Goal: Task Accomplishment & Management: Use online tool/utility

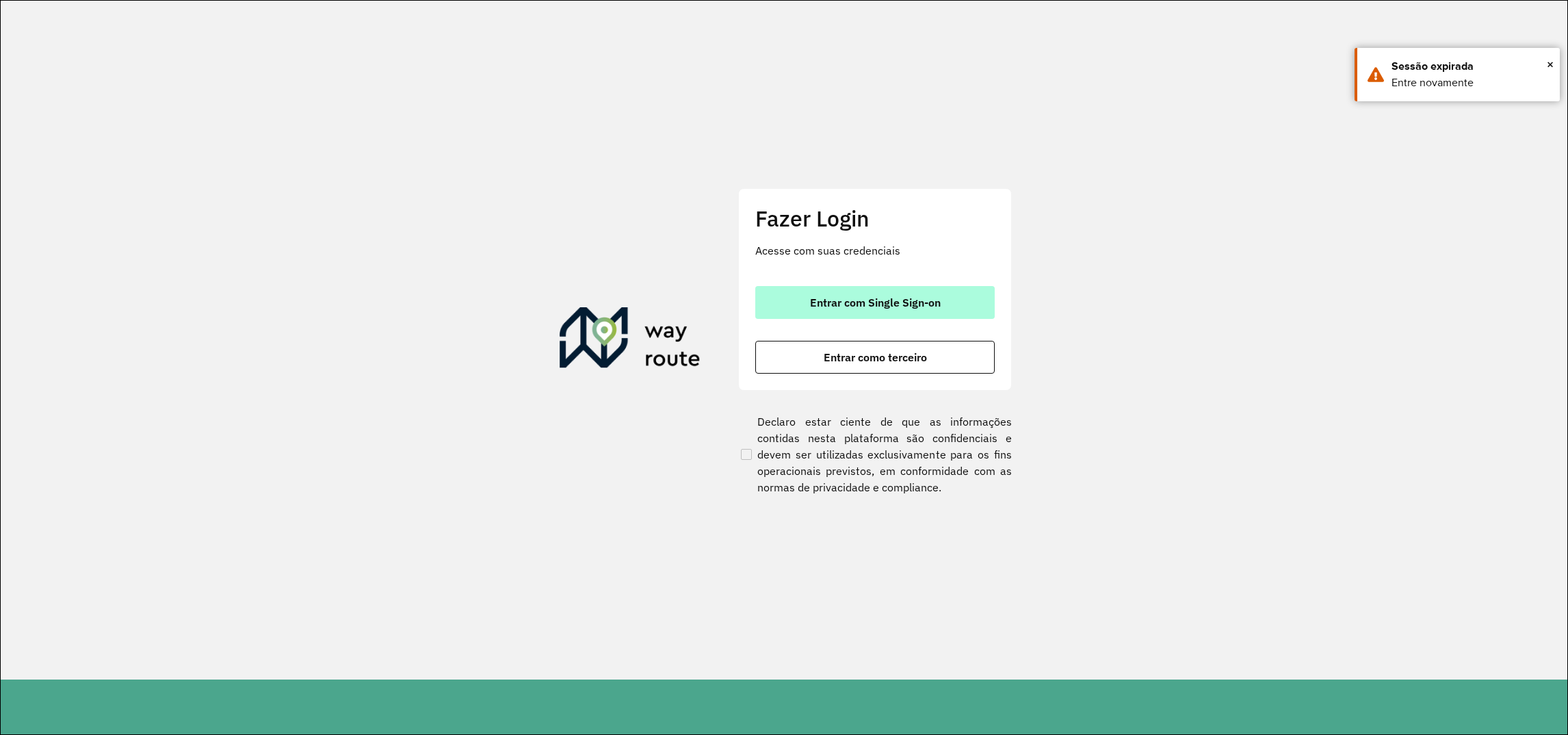
click at [877, 290] on button "Entrar com Single Sign-on" at bounding box center [875, 303] width 240 height 33
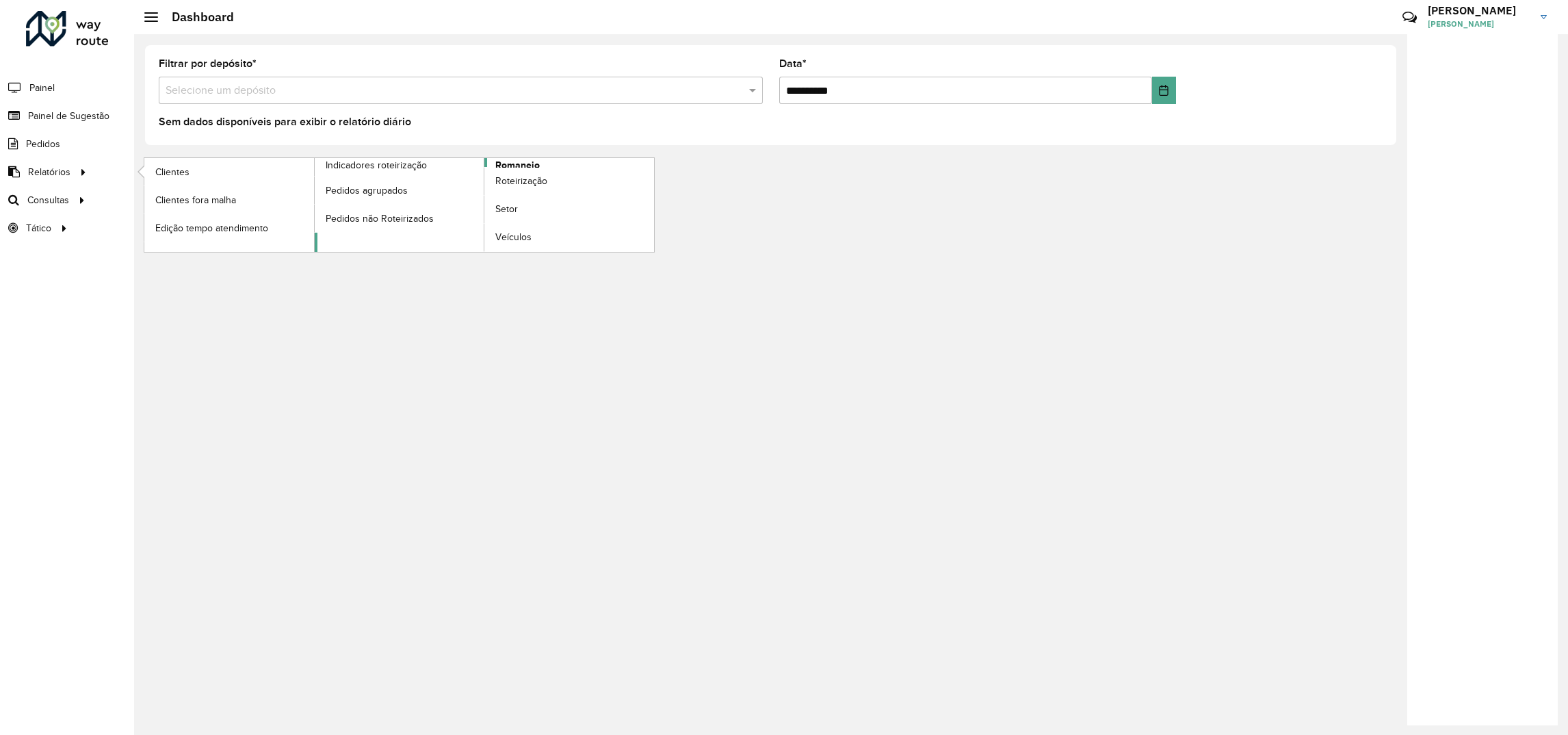
click at [506, 161] on span "Romaneio" at bounding box center [517, 165] width 44 height 14
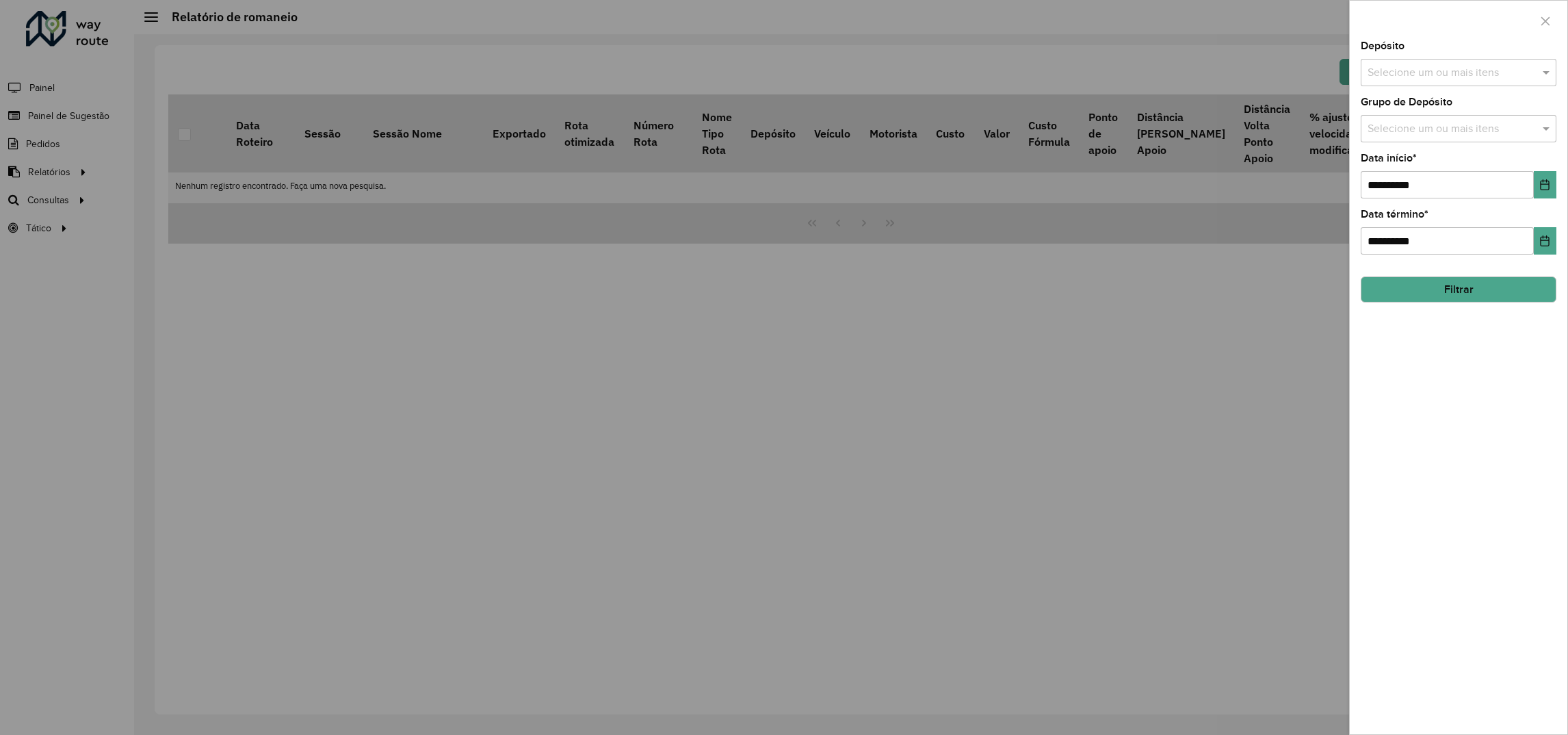
click at [1394, 65] on input "text" at bounding box center [1452, 73] width 175 height 17
click at [1364, 141] on div "AS - [GEOGRAPHIC_DATA][PERSON_NAME]" at bounding box center [1458, 141] width 195 height 23
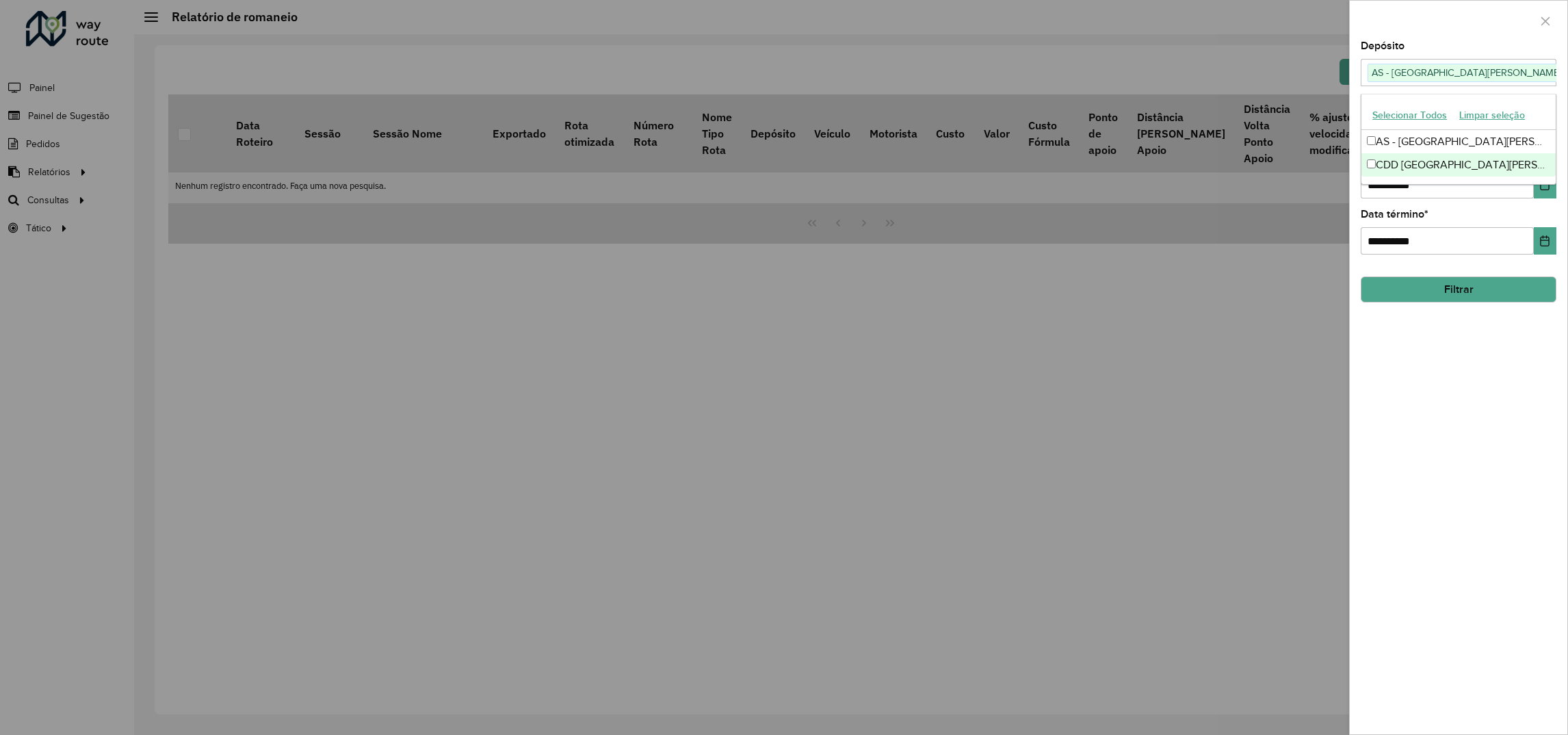
click at [1418, 369] on div "**********" at bounding box center [1458, 388] width 218 height 693
click at [1534, 187] on button "Choose Date" at bounding box center [1545, 185] width 23 height 27
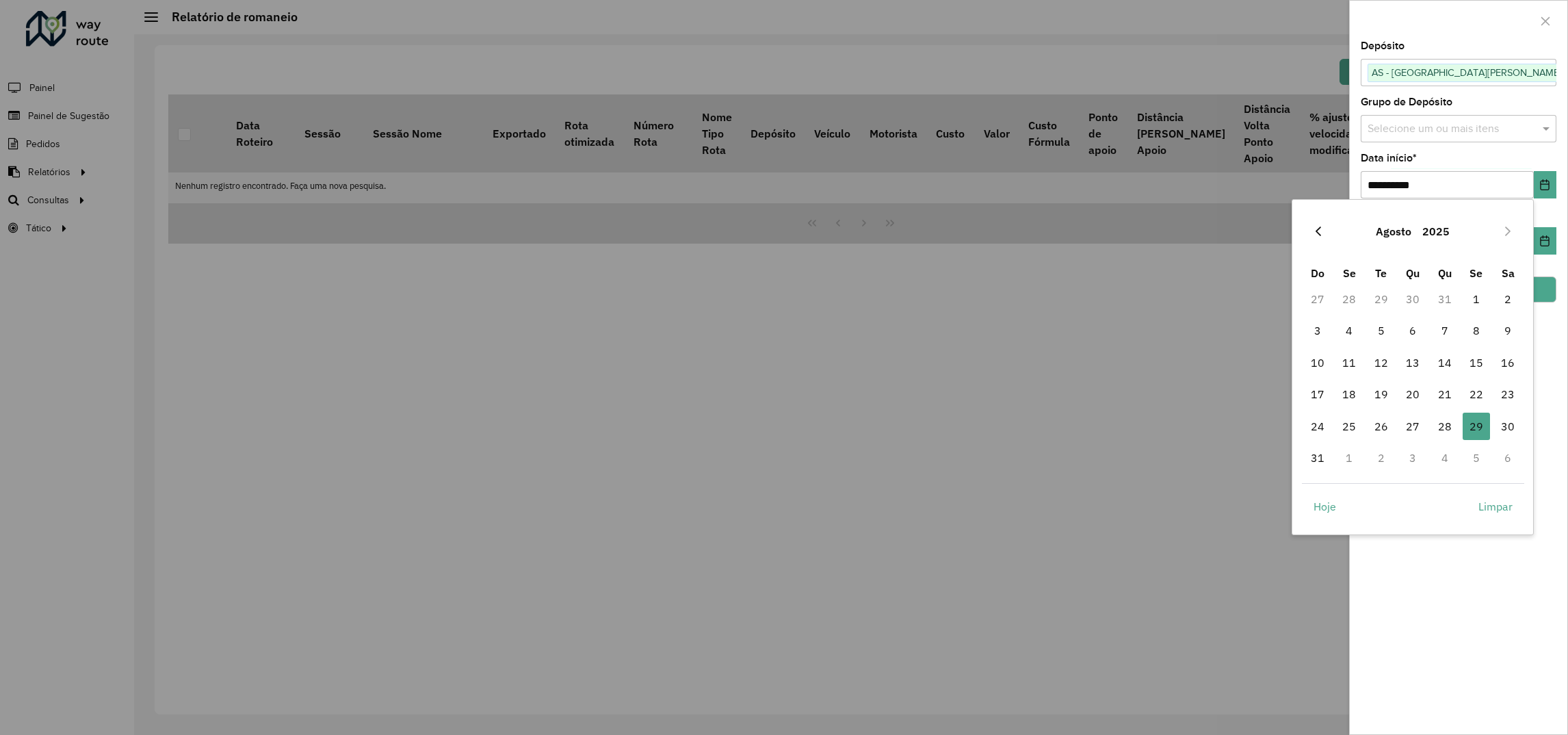
click at [1312, 237] on button "Previous Month" at bounding box center [1318, 231] width 22 height 22
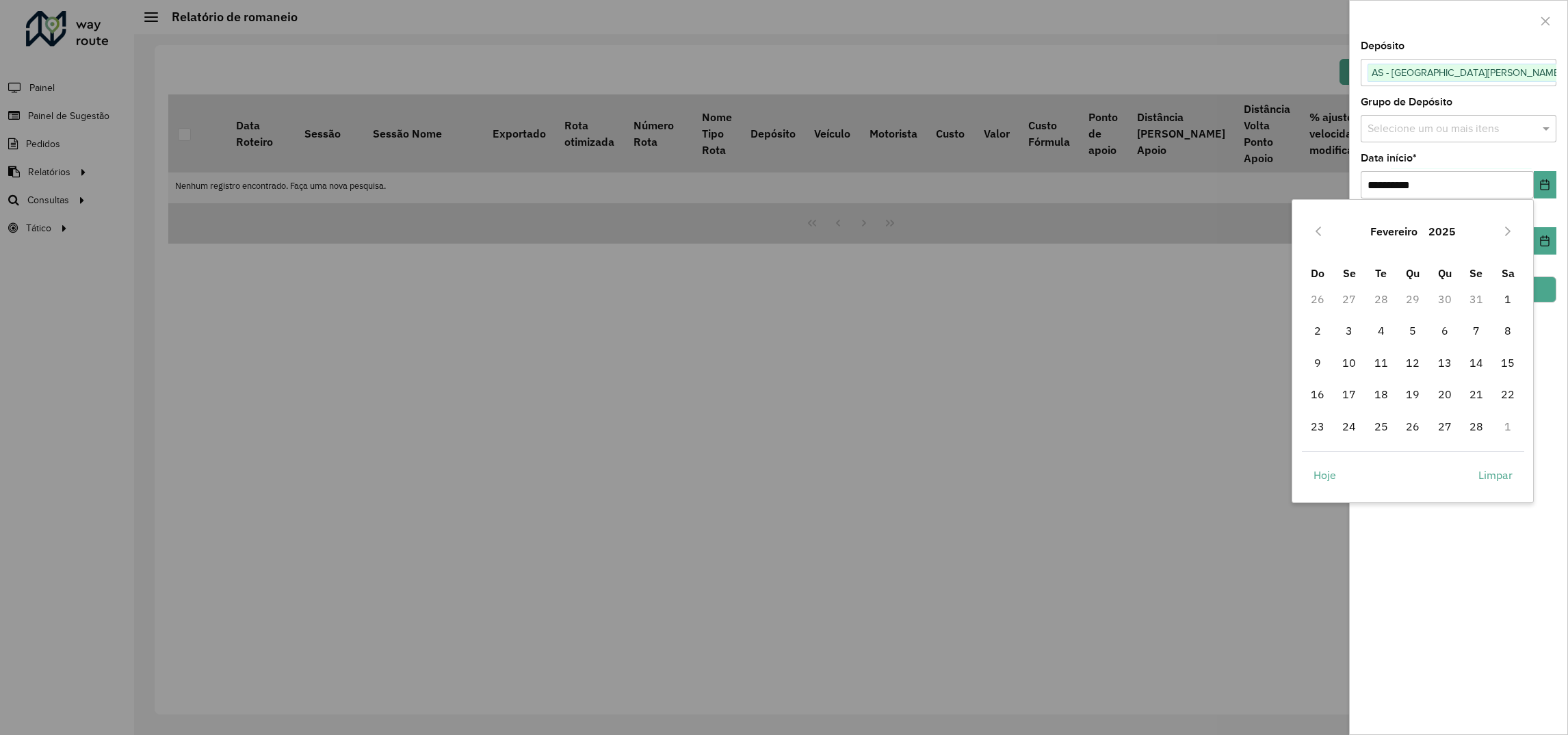
click at [1312, 237] on button "Previous Month" at bounding box center [1318, 231] width 22 height 22
click at [1415, 295] on span "1" at bounding box center [1412, 299] width 27 height 27
type input "**********"
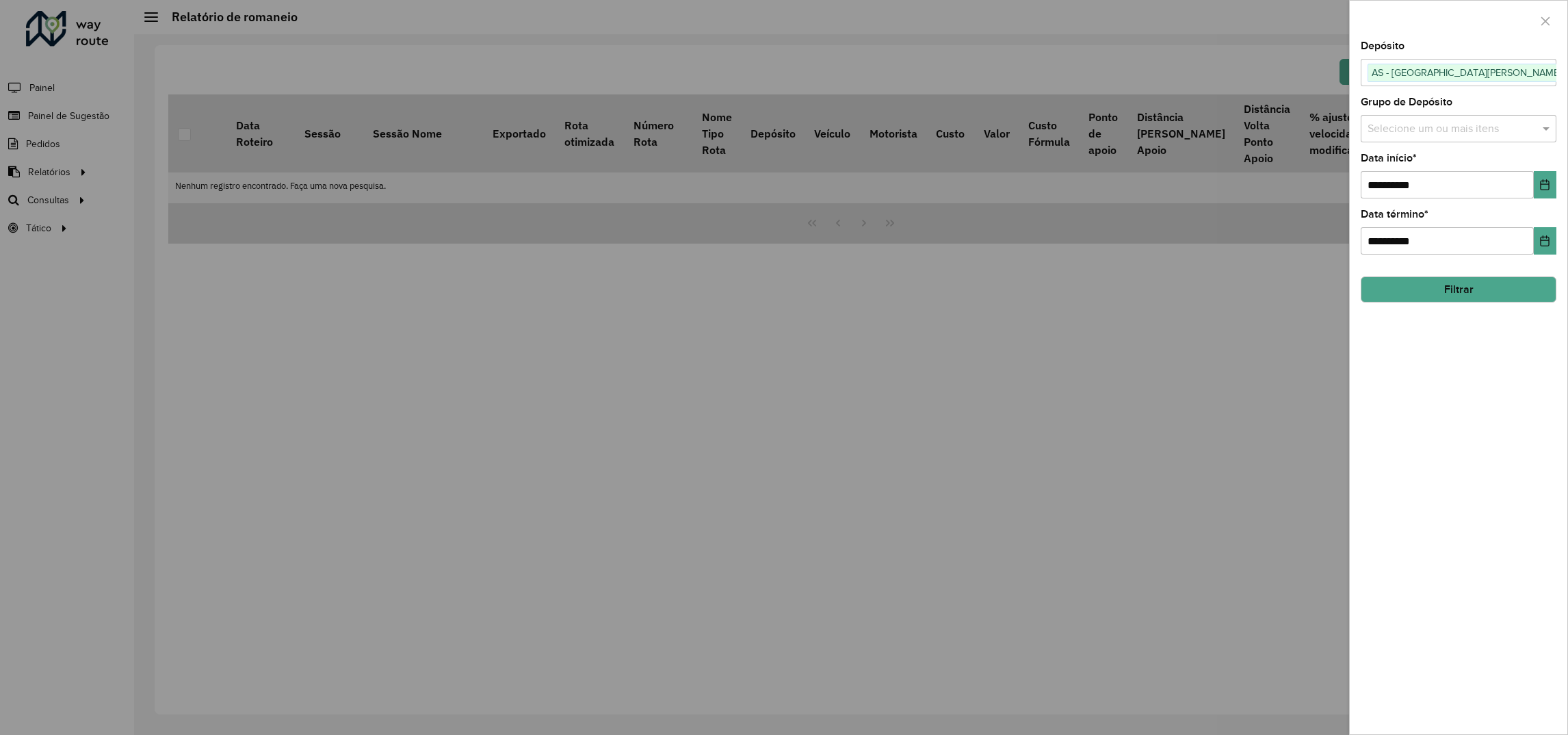
click at [1431, 290] on button "Filtrar" at bounding box center [1458, 289] width 195 height 26
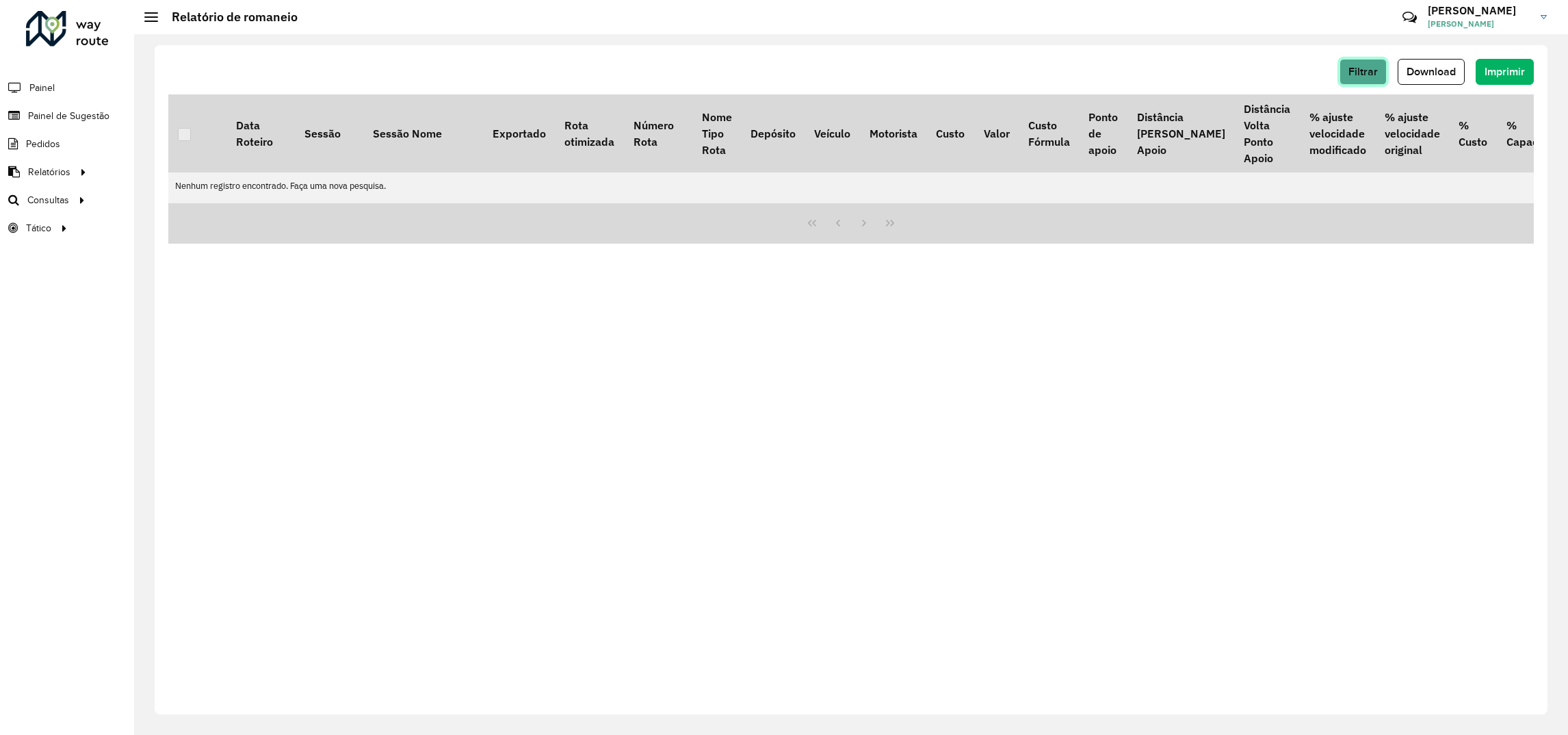
click at [1360, 65] on span "Filtrar" at bounding box center [1363, 71] width 29 height 11
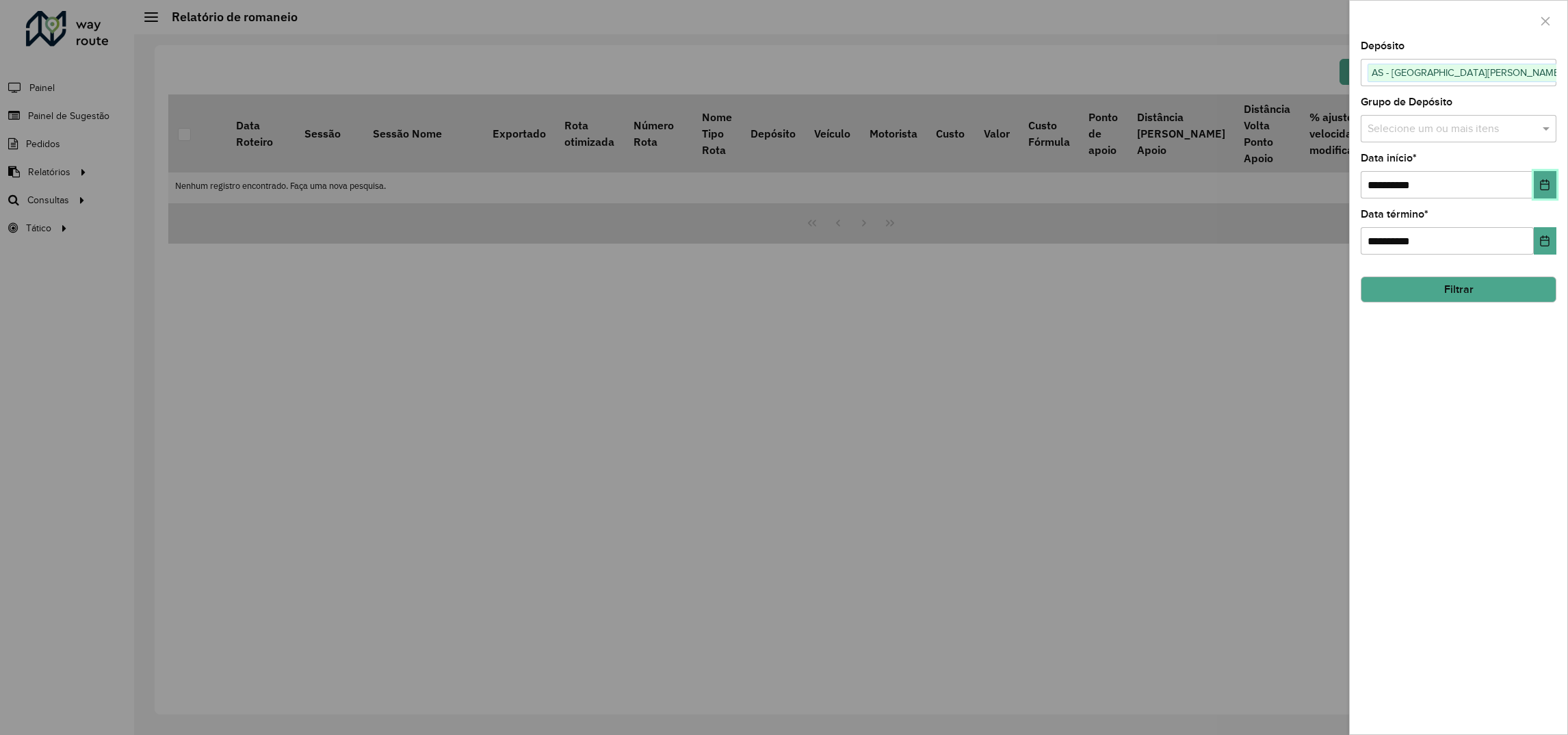
click at [1536, 188] on button "Choose Date" at bounding box center [1545, 185] width 23 height 27
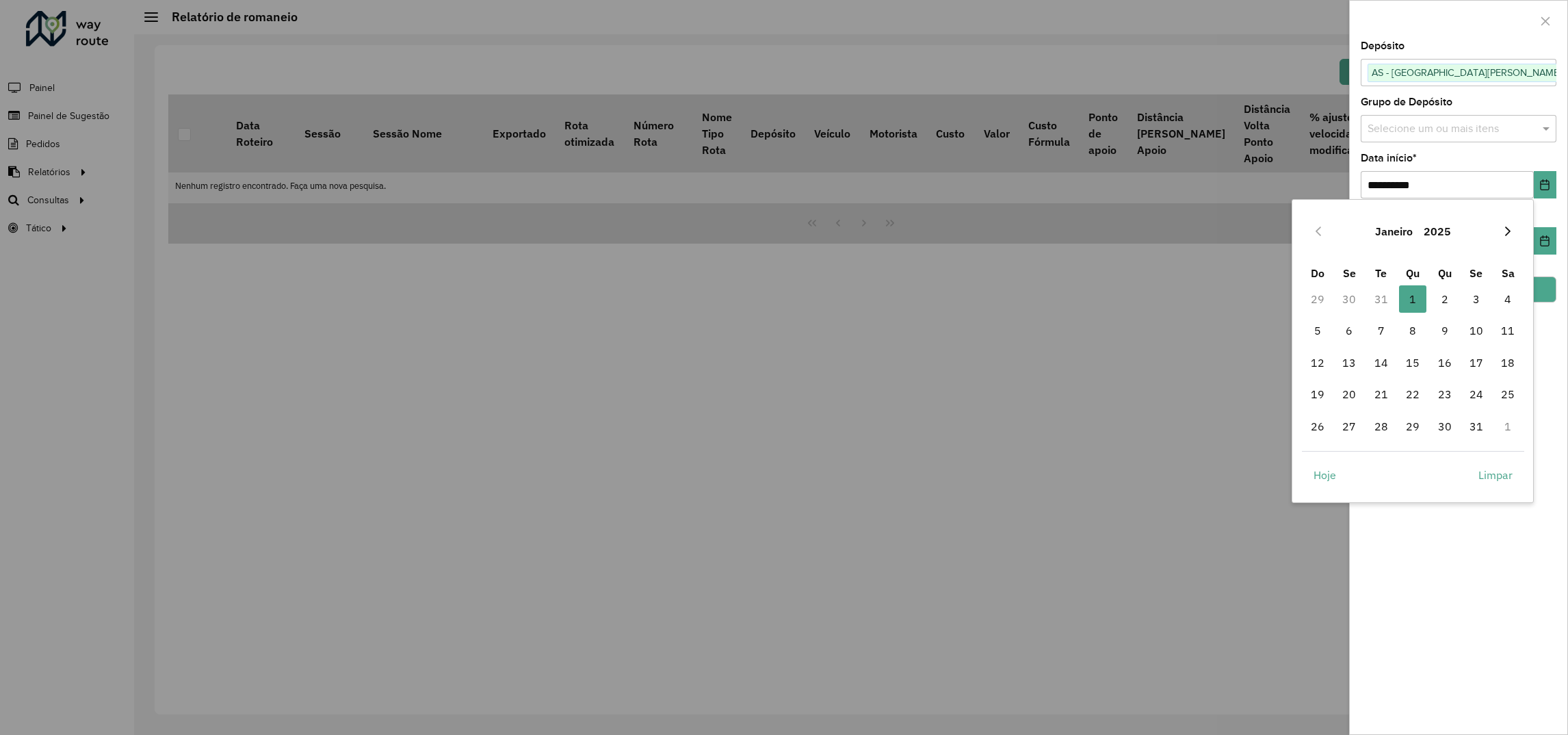
click at [1502, 223] on button "Next Month" at bounding box center [1507, 231] width 22 height 22
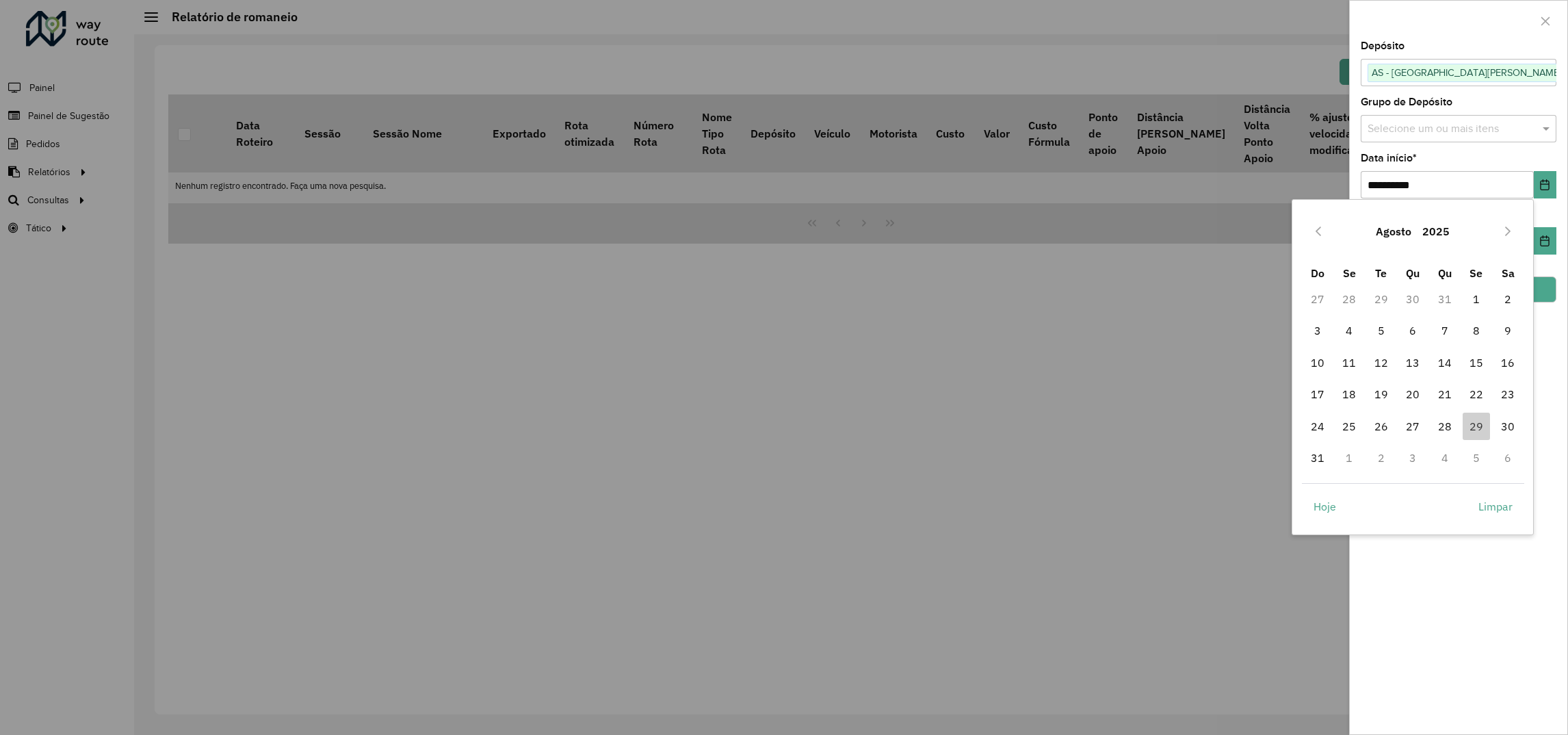
click at [1502, 223] on button "Next Month" at bounding box center [1507, 231] width 22 height 22
click at [1303, 231] on div "Novembro 2025" at bounding box center [1413, 231] width 222 height 44
click at [1311, 232] on button "Previous Month" at bounding box center [1318, 231] width 22 height 22
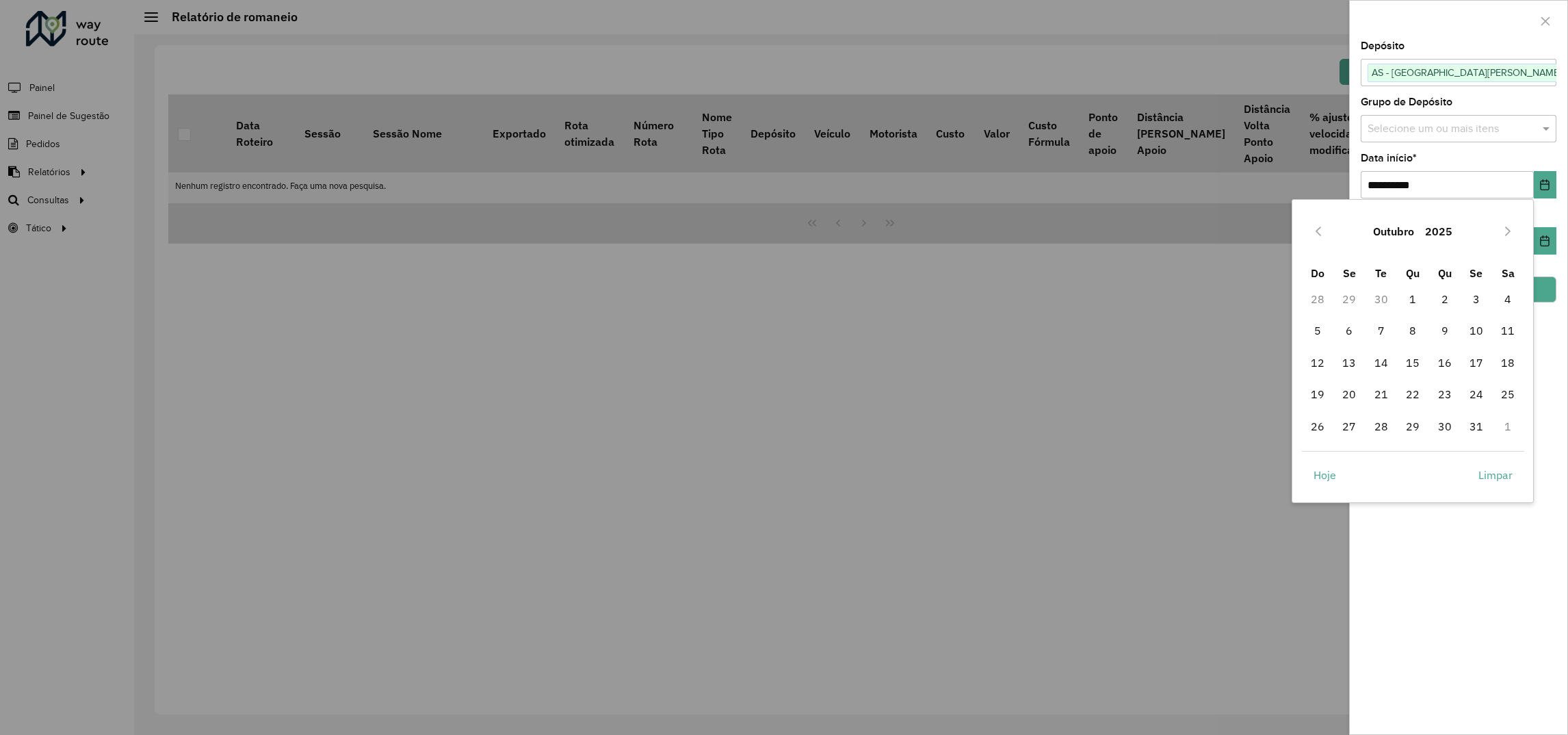
click at [1311, 232] on button "Previous Month" at bounding box center [1318, 231] width 22 height 22
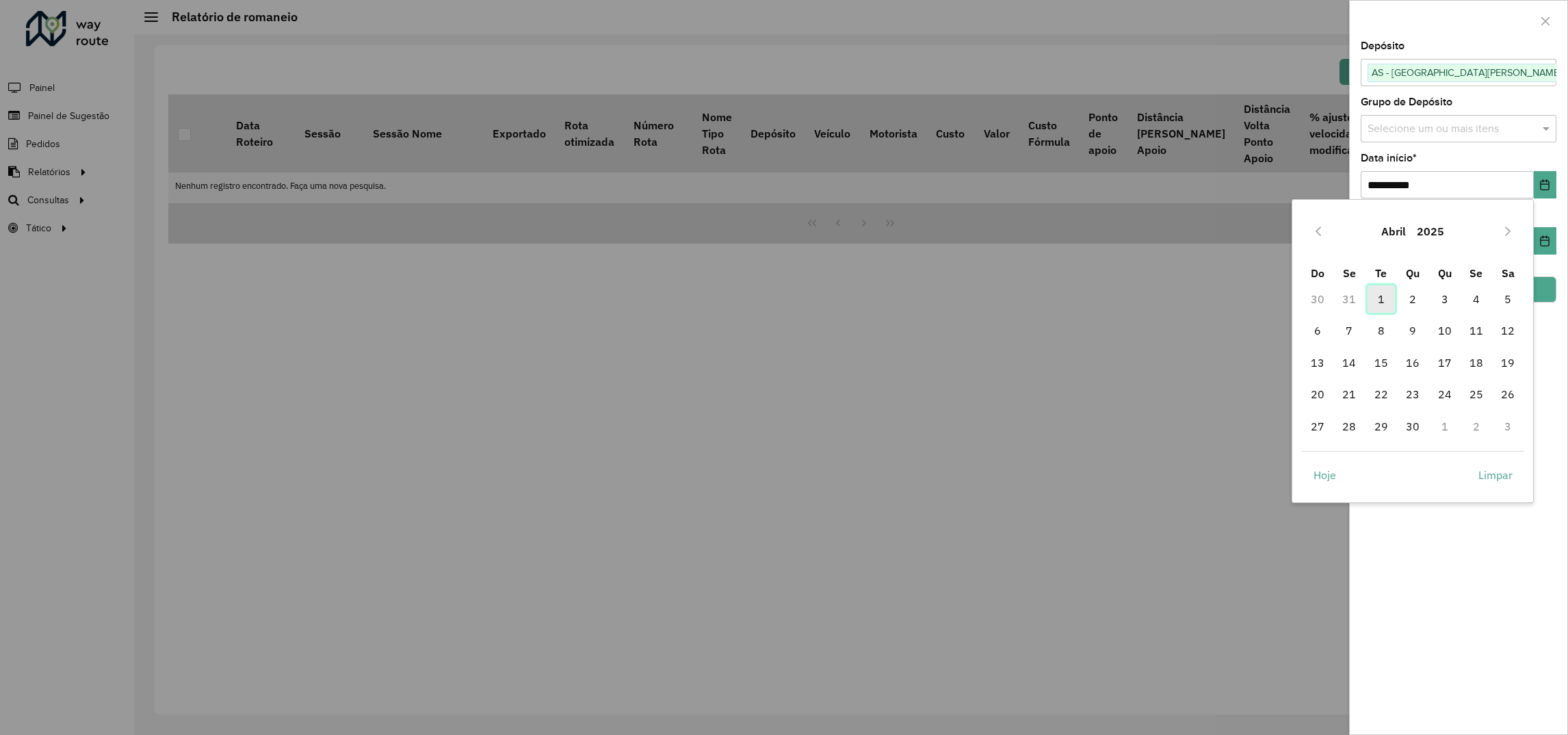
click at [1381, 298] on span "1" at bounding box center [1381, 299] width 27 height 27
type input "**********"
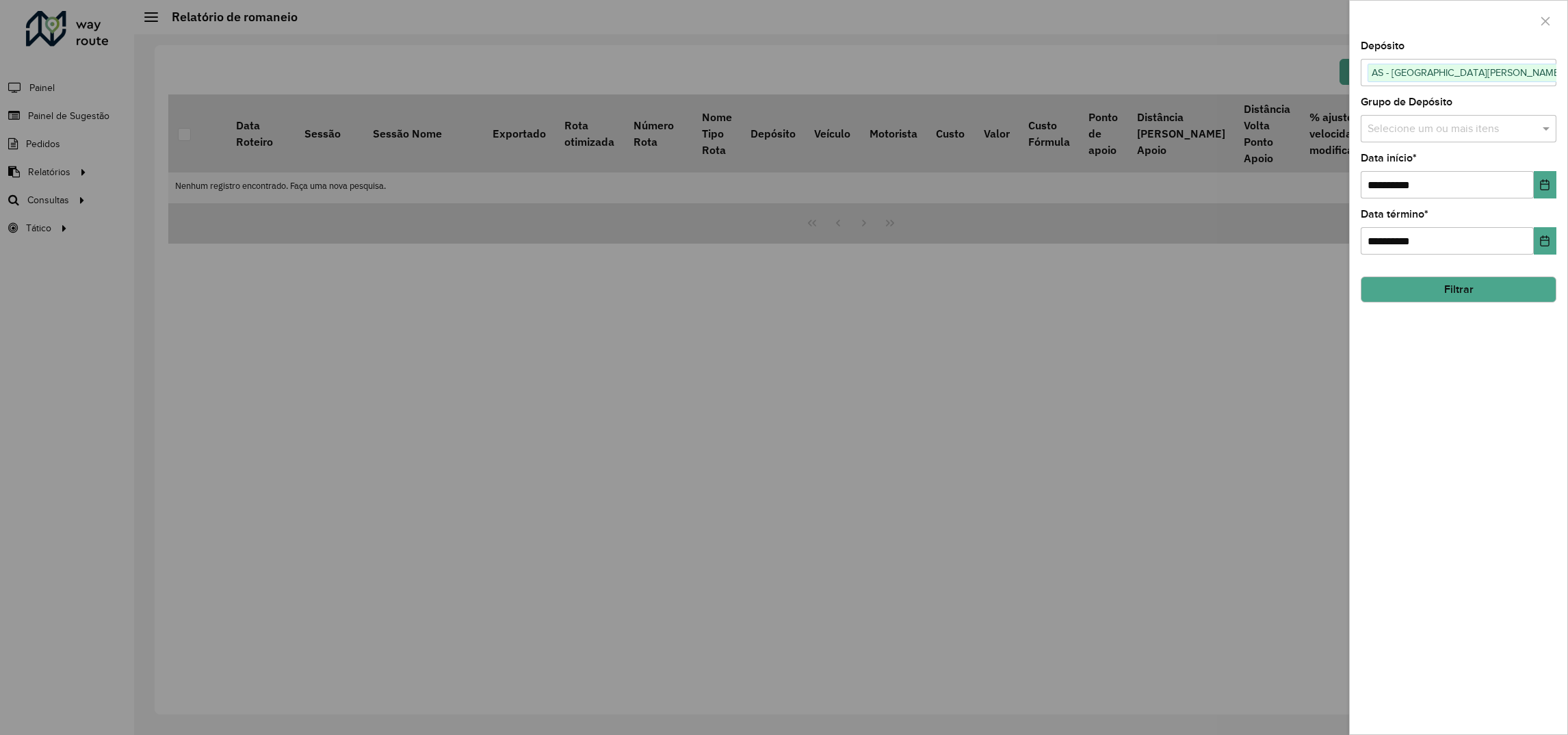
click at [1431, 282] on button "Filtrar" at bounding box center [1458, 289] width 195 height 26
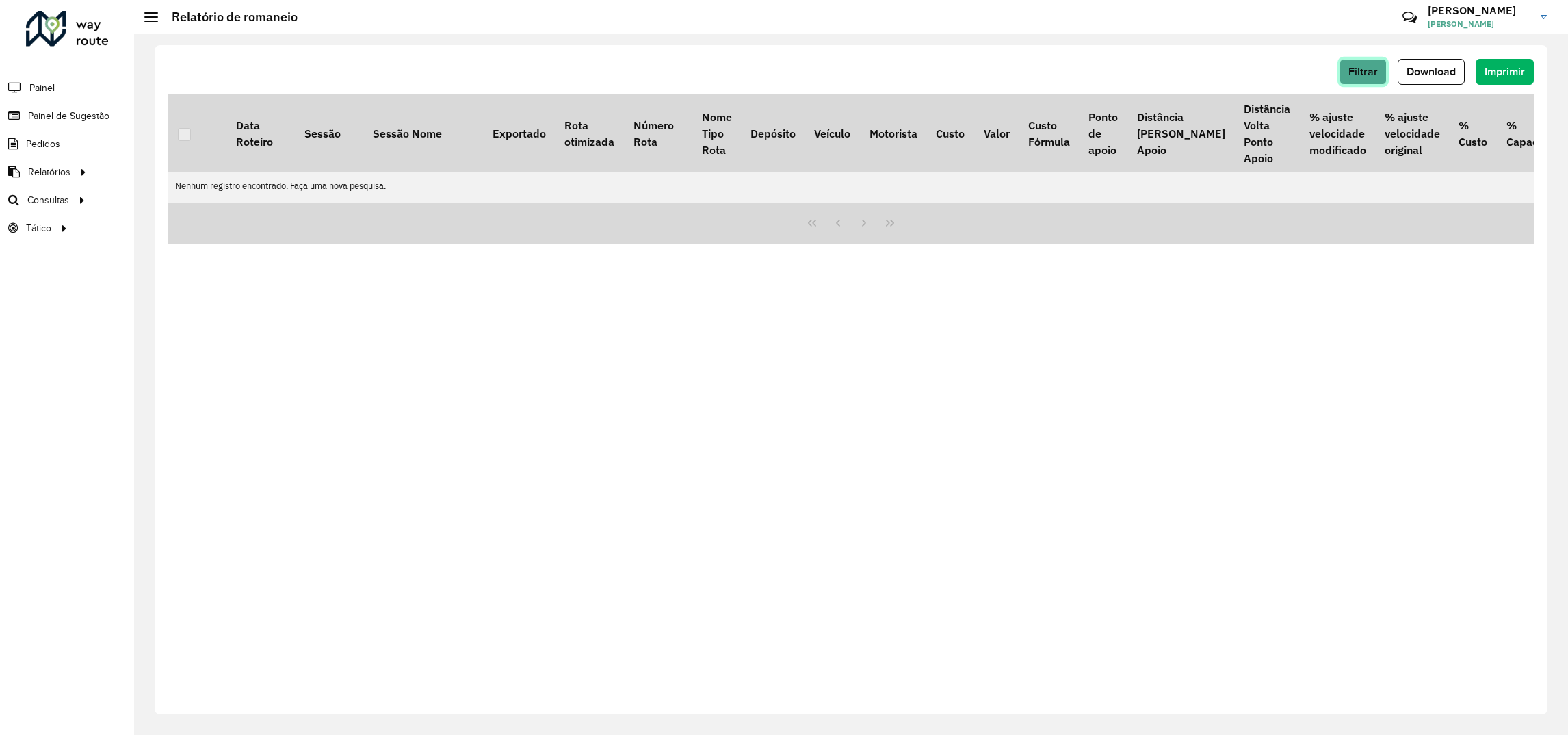
click at [1372, 74] on span "Filtrar" at bounding box center [1363, 71] width 29 height 11
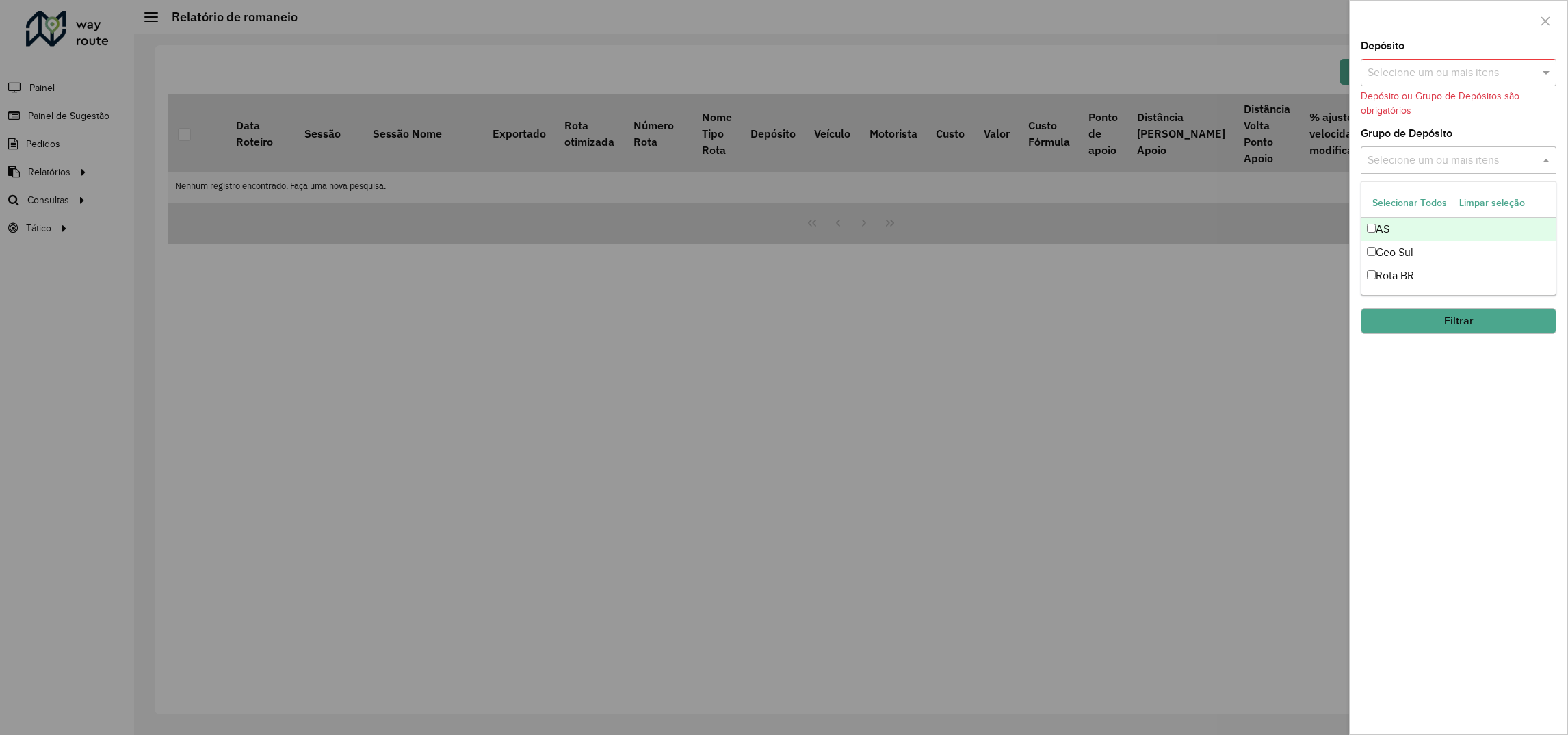
click at [1417, 149] on div "Selecione um ou mais itens" at bounding box center [1458, 160] width 195 height 27
click at [1406, 71] on input "text" at bounding box center [1452, 73] width 175 height 17
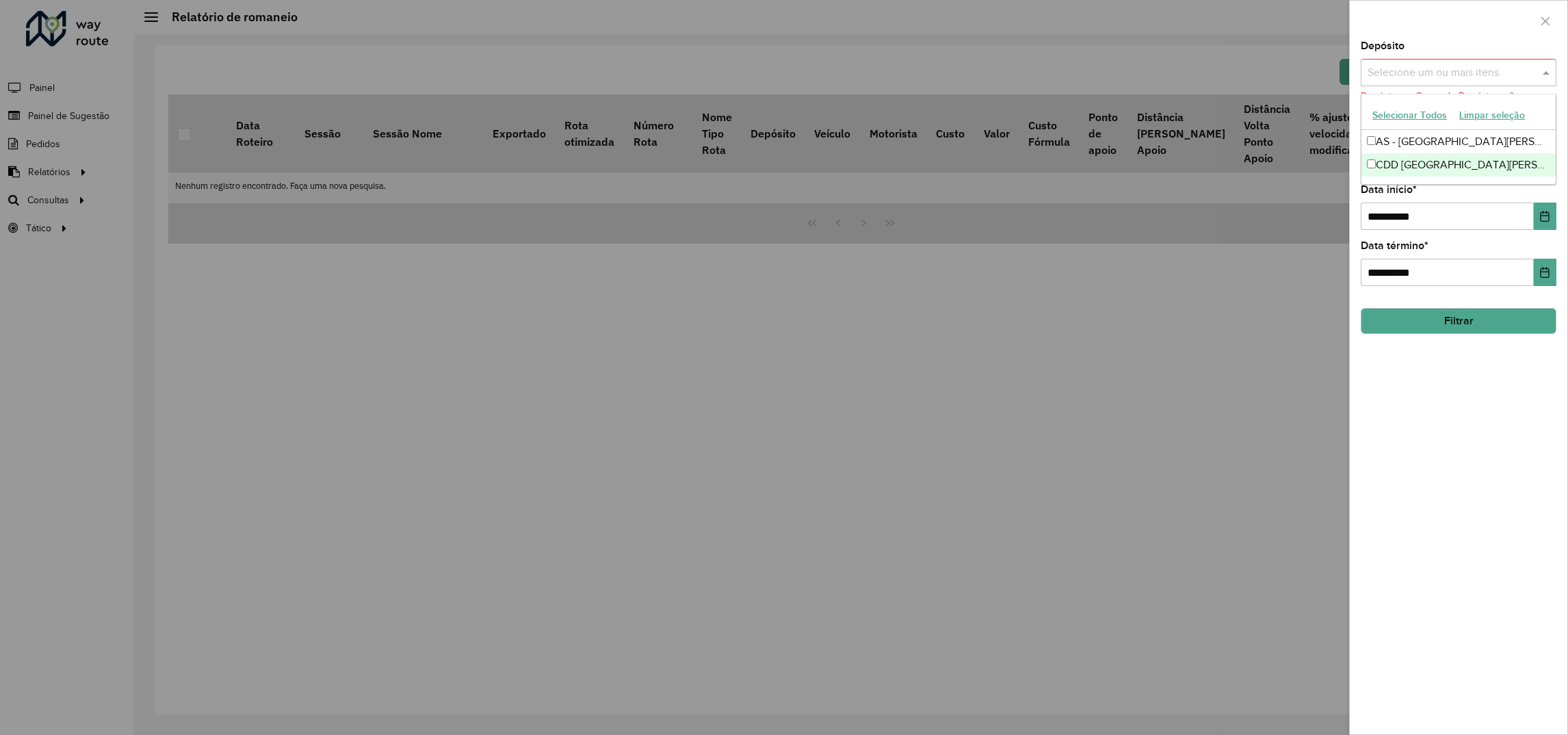
click at [1394, 157] on div "CDD [GEOGRAPHIC_DATA][PERSON_NAME]" at bounding box center [1458, 165] width 195 height 23
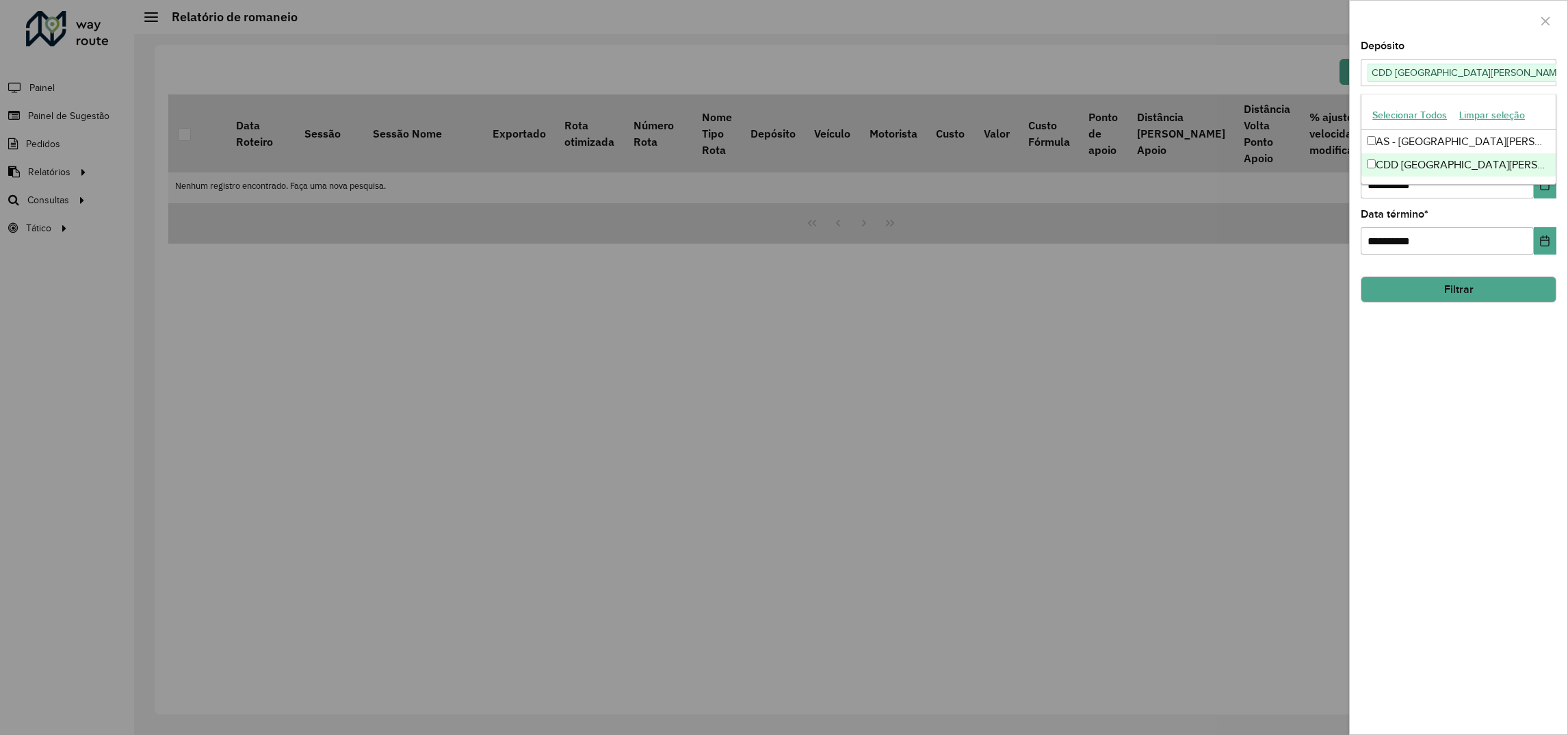
click at [1424, 293] on button "Filtrar" at bounding box center [1458, 289] width 195 height 26
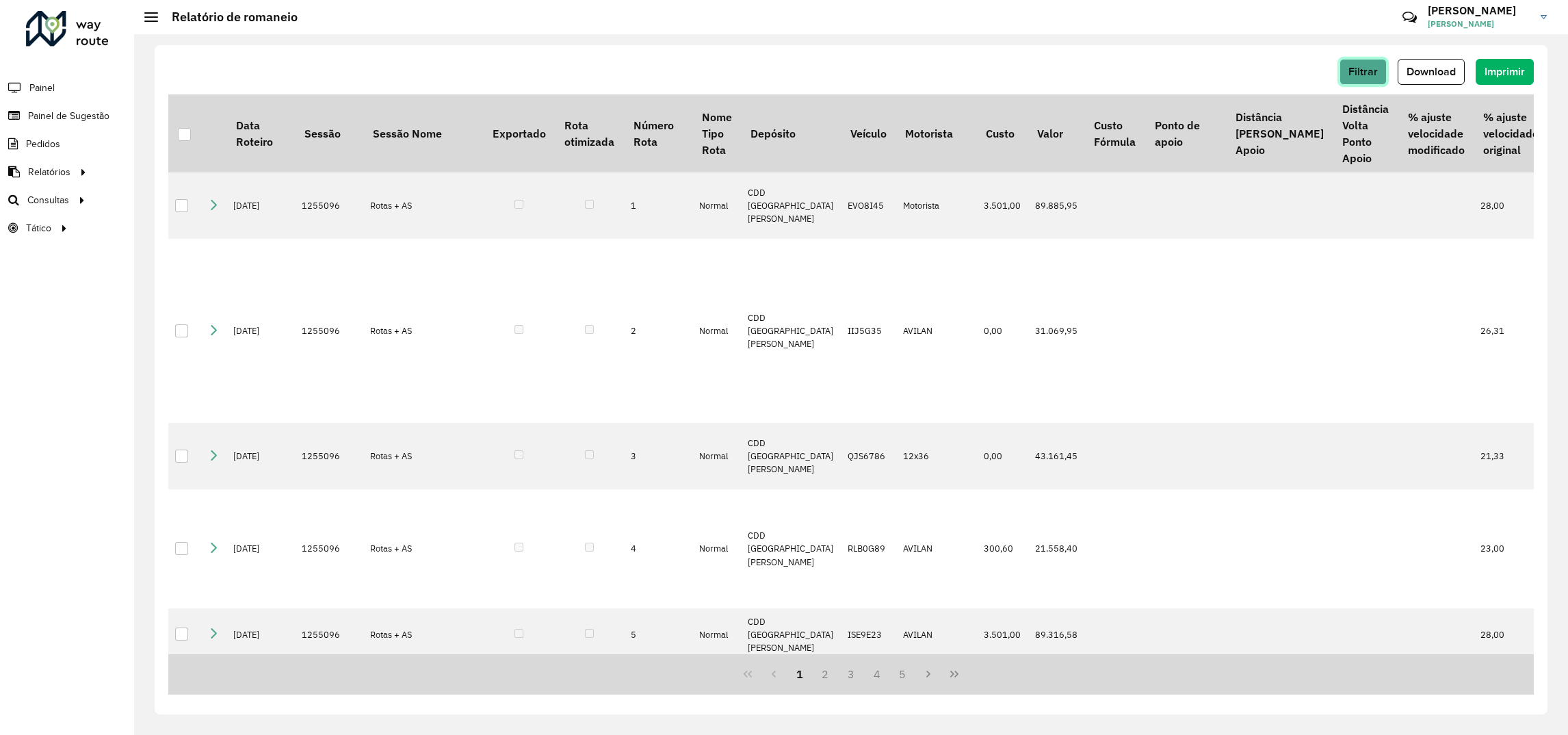
click at [1352, 68] on span "Filtrar" at bounding box center [1363, 71] width 29 height 11
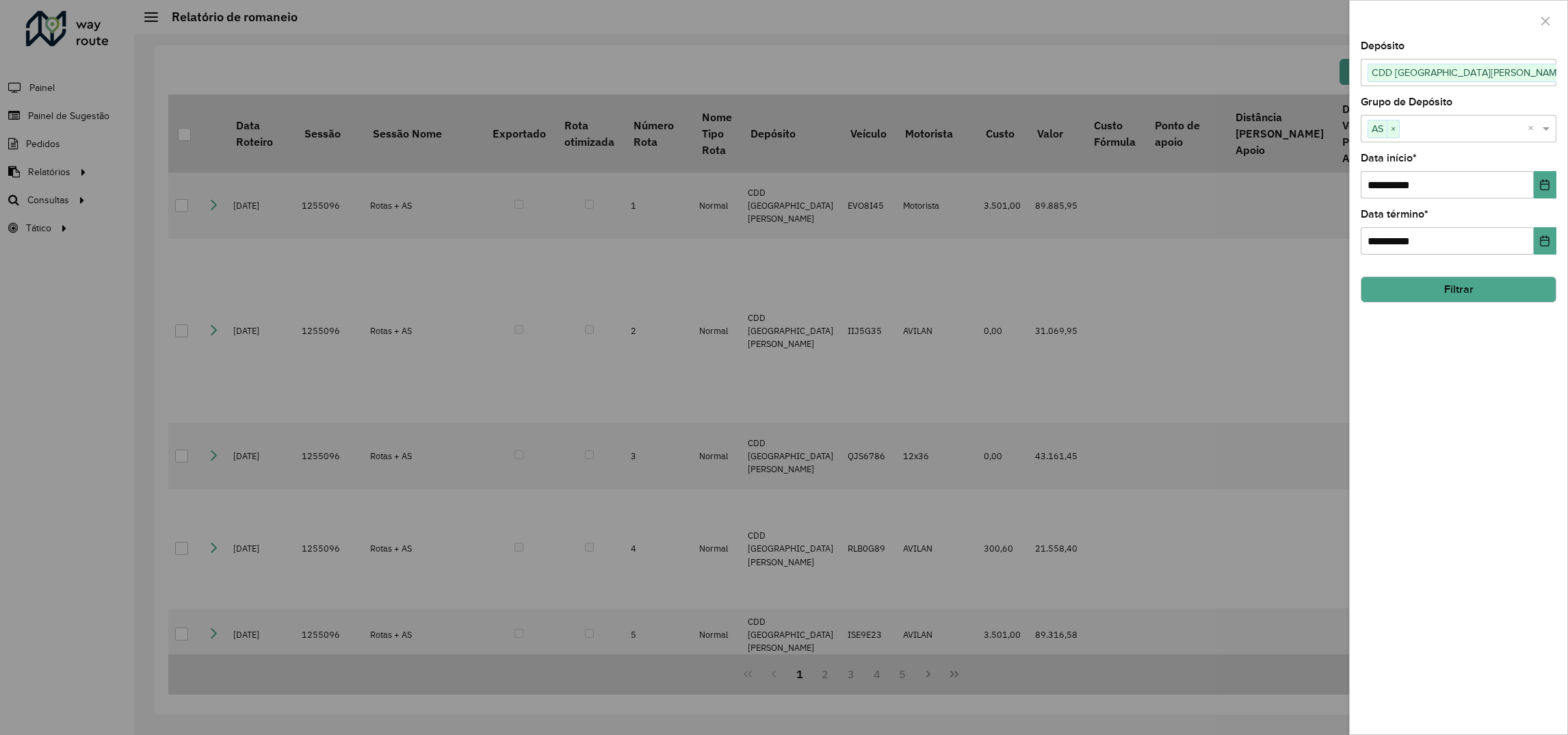
click at [1086, 50] on div at bounding box center [784, 368] width 1568 height 735
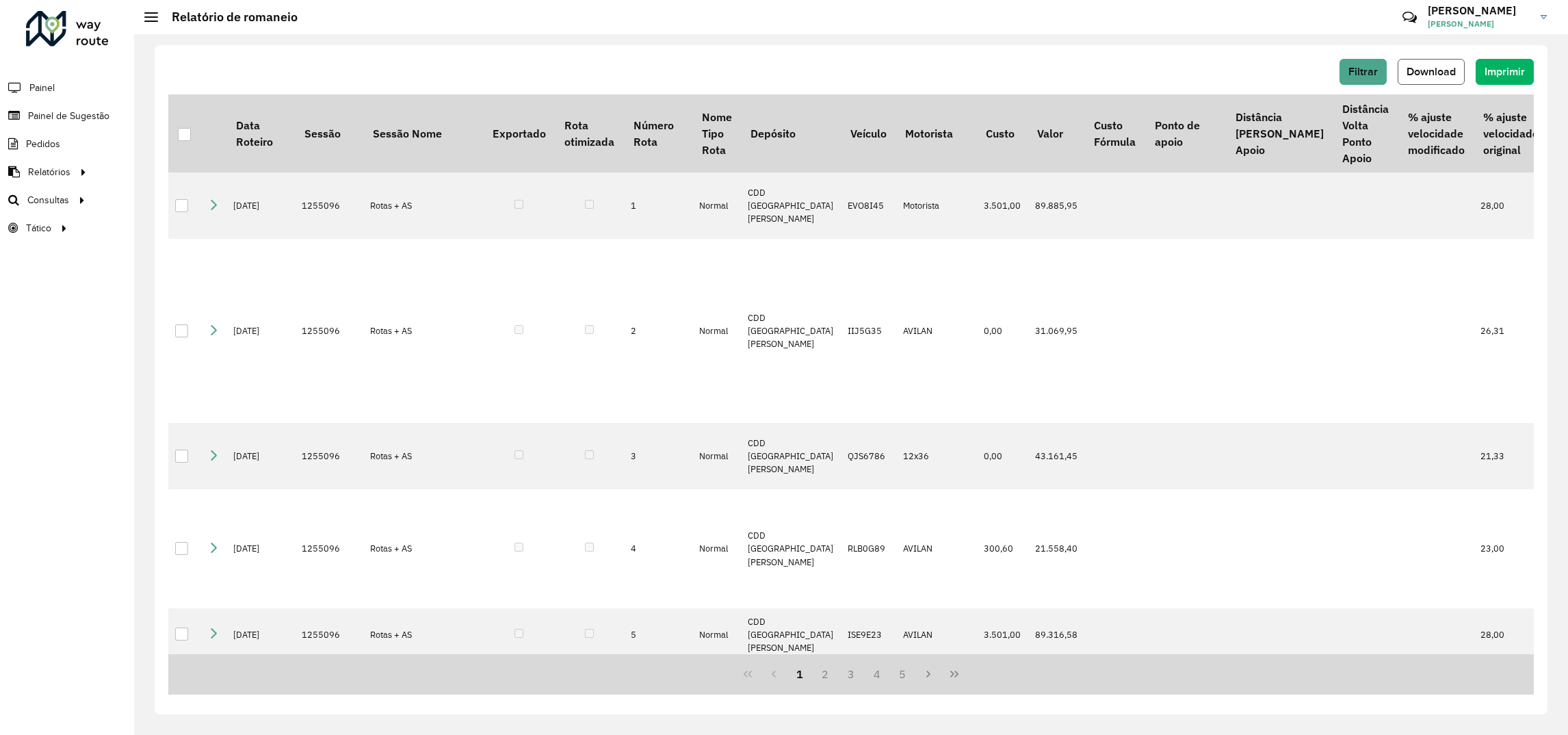
click at [1431, 77] on button "Download" at bounding box center [1431, 71] width 67 height 26
